Goal: Task Accomplishment & Management: Manage account settings

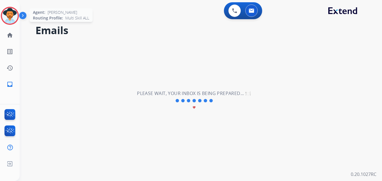
click at [10, 14] on img at bounding box center [10, 16] width 16 height 16
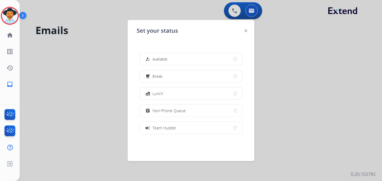
scroll to position [89, 0]
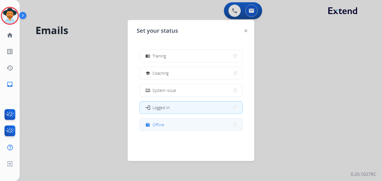
click at [153, 126] on div "work_off Offline" at bounding box center [154, 124] width 20 height 7
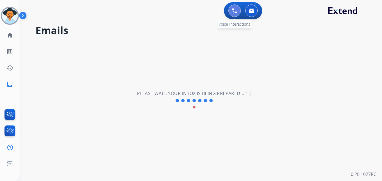
click at [232, 10] on button at bounding box center [235, 11] width 12 height 12
